Goal: Task Accomplishment & Management: Manage account settings

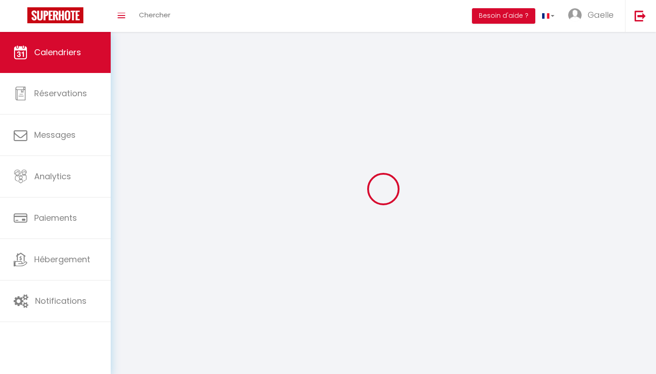
select select
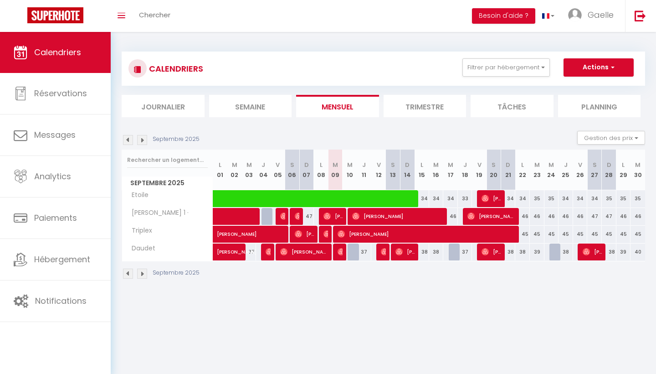
click at [337, 256] on div at bounding box center [340, 251] width 15 height 17
click at [338, 252] on img at bounding box center [341, 251] width 7 height 7
select select "OK"
select select "0"
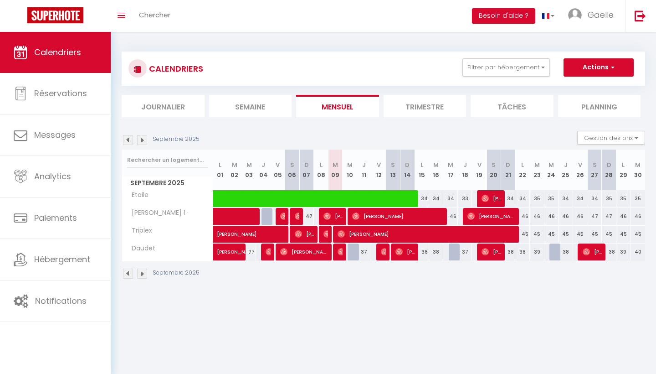
select select "0"
select select "1"
select select
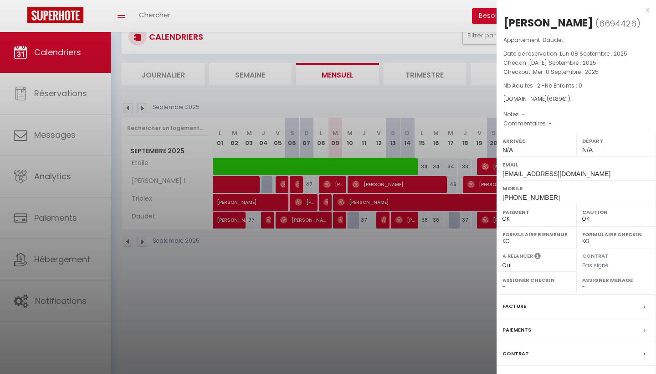
scroll to position [32, 0]
click at [425, 33] on div at bounding box center [328, 187] width 656 height 374
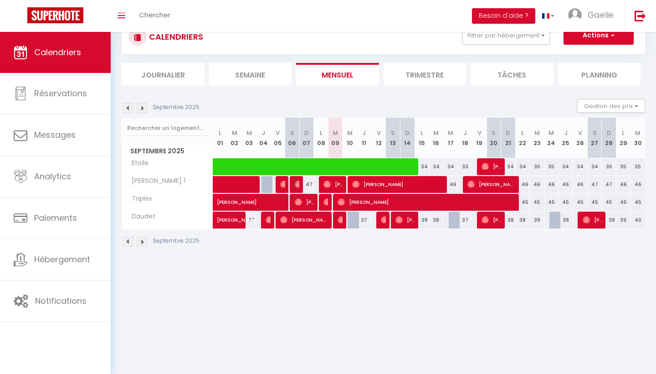
click at [340, 187] on span "[PERSON_NAME]" at bounding box center [333, 183] width 20 height 17
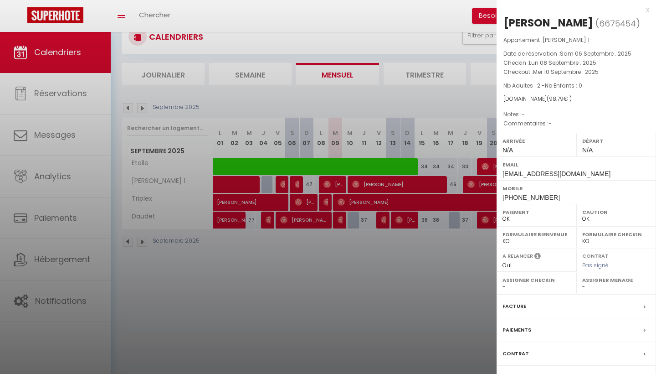
click at [344, 165] on div at bounding box center [328, 187] width 656 height 374
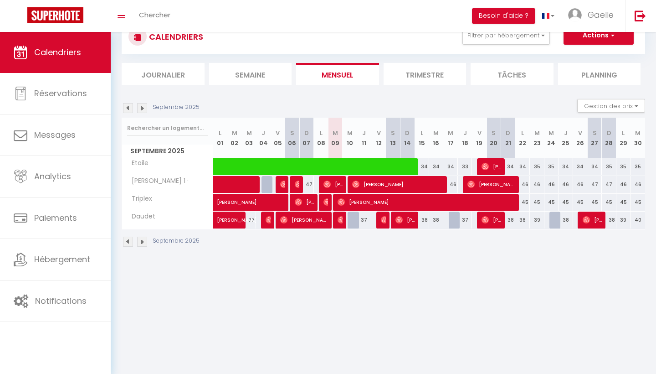
click at [344, 165] on span at bounding box center [369, 166] width 293 height 17
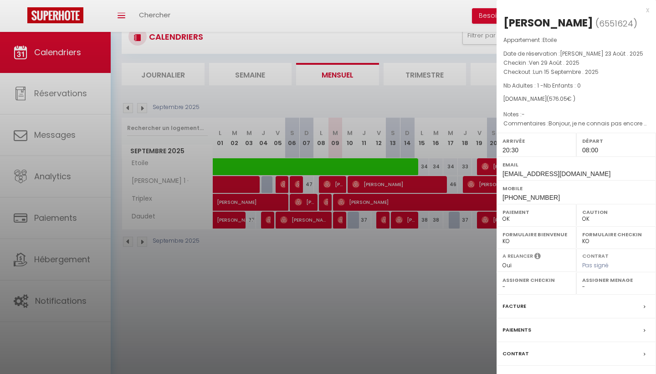
click at [340, 185] on div at bounding box center [328, 187] width 656 height 374
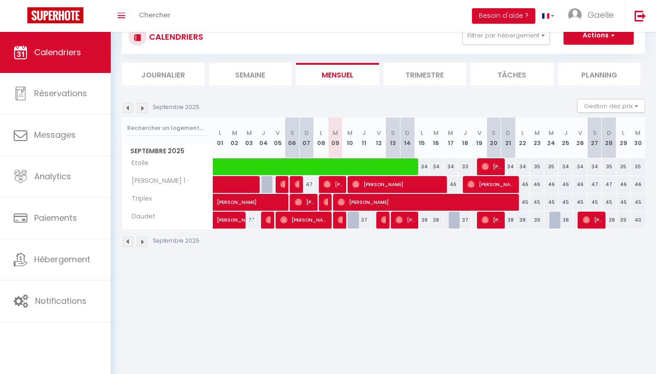
click at [342, 205] on span "[PERSON_NAME]" at bounding box center [428, 201] width 180 height 17
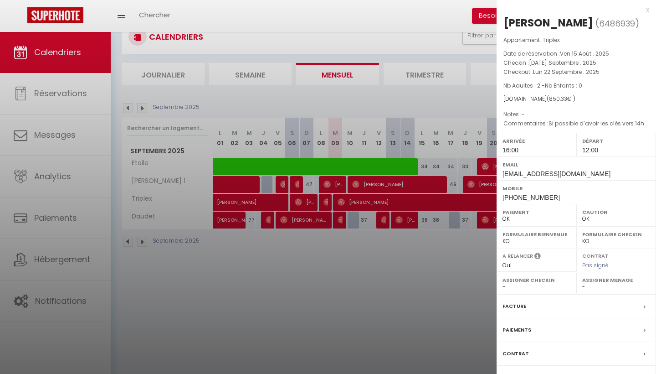
click at [421, 250] on div at bounding box center [328, 187] width 656 height 374
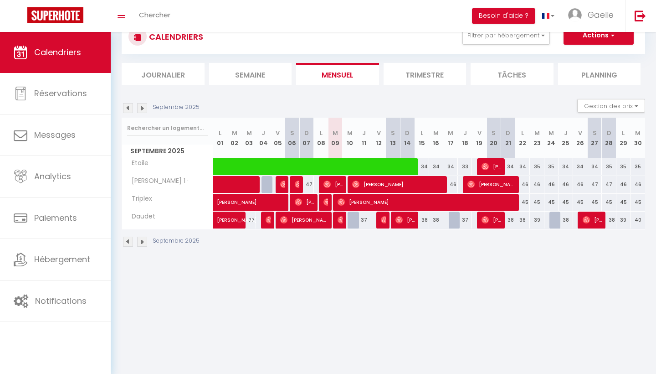
click at [339, 203] on img at bounding box center [341, 201] width 7 height 7
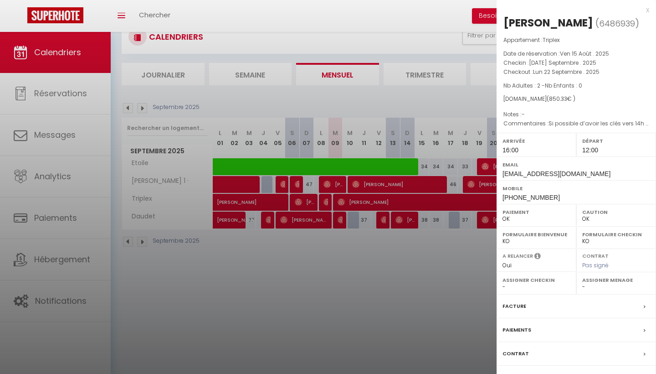
click at [326, 201] on div at bounding box center [328, 187] width 656 height 374
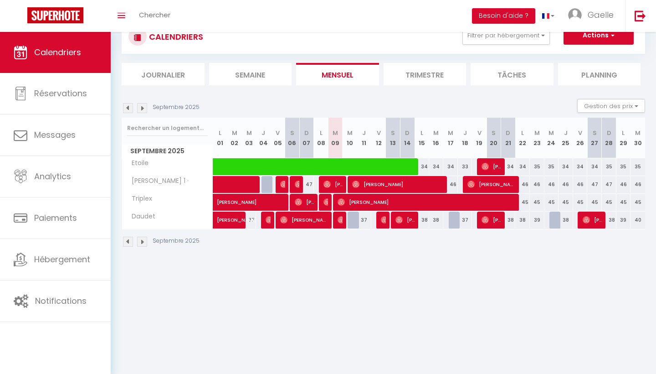
click at [326, 201] on img at bounding box center [326, 201] width 7 height 7
select select "0"
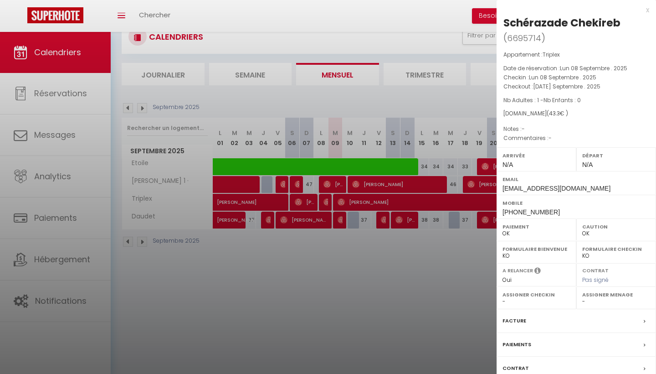
click at [341, 202] on div at bounding box center [328, 187] width 656 height 374
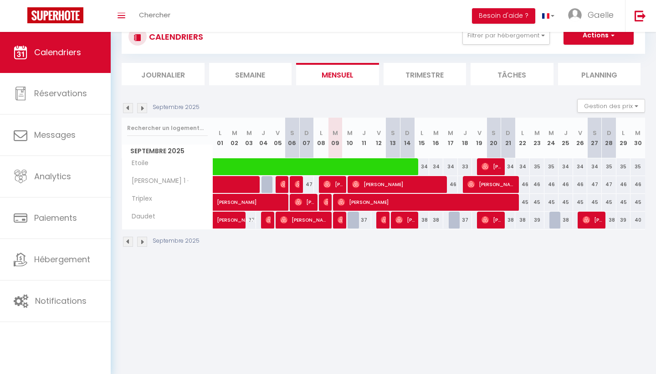
click at [338, 222] on img at bounding box center [341, 219] width 7 height 7
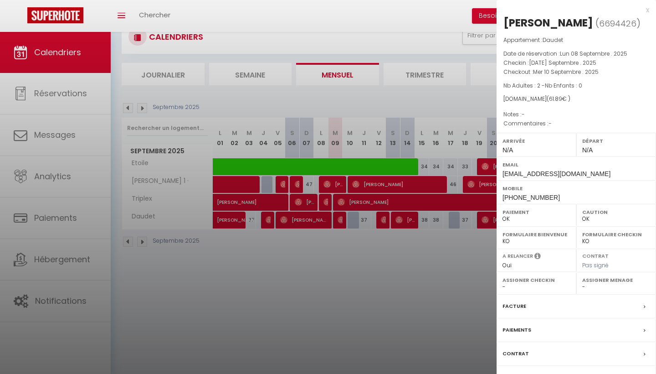
click at [344, 253] on div at bounding box center [328, 187] width 656 height 374
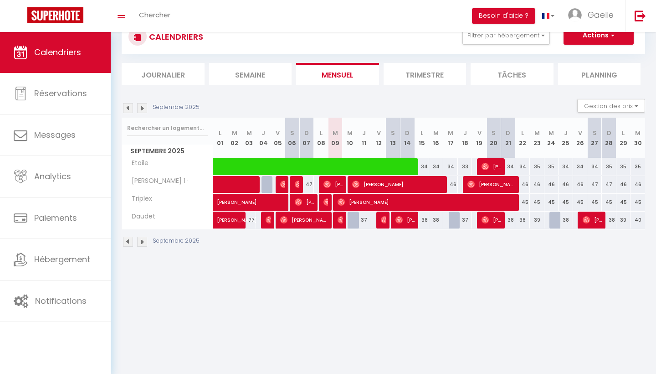
click at [355, 161] on span at bounding box center [369, 166] width 293 height 17
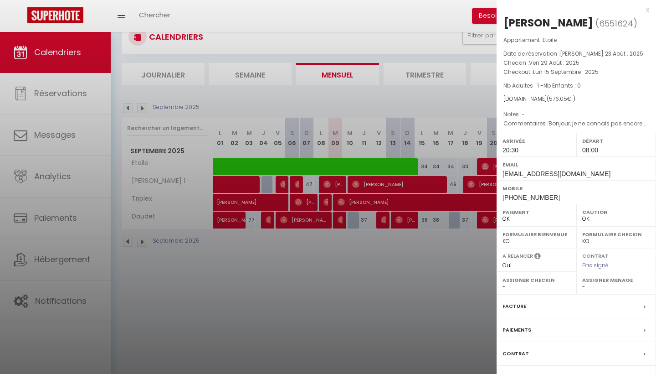
click at [378, 255] on div at bounding box center [328, 187] width 656 height 374
